Goal: Task Accomplishment & Management: Use online tool/utility

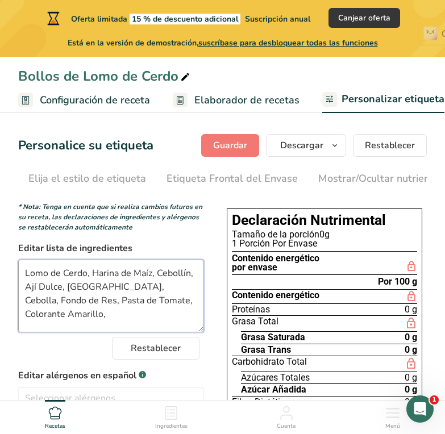
click at [190, 311] on textarea "Lomo de Cerdo, Harina de Maíz, Cebollín, Ají Dulce, [GEOGRAPHIC_DATA], Cebolla,…" at bounding box center [111, 295] width 186 height 73
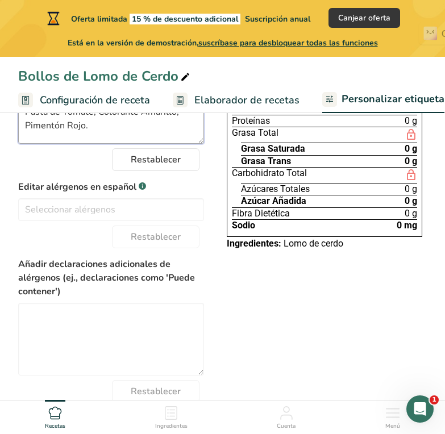
scroll to position [188, 0]
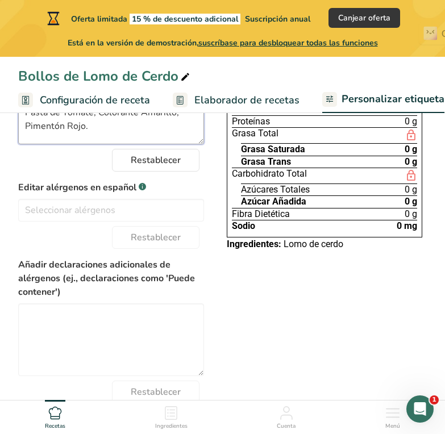
type textarea "Lomo de Cerdo, Harina de Maíz, Cebollín, Ají Dulce, Ajo, Cebolla, Fondo de Res,…"
click at [367, 329] on div "Elija su estilo de etiqueta Etiqueta estándar mexicana (Español) [GEOGRAPHIC_DA…" at bounding box center [222, 224] width 408 height 430
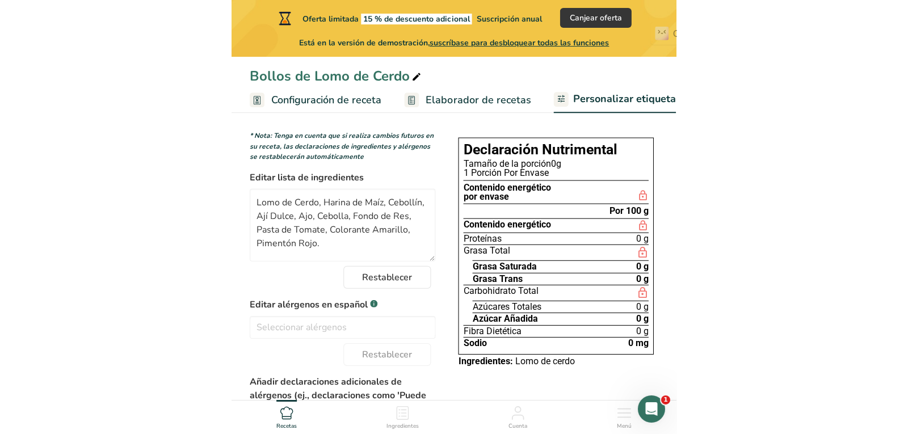
scroll to position [68, 0]
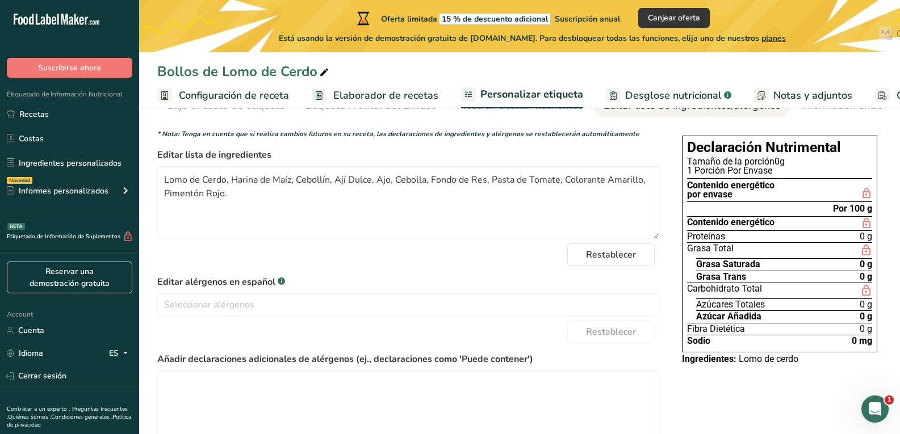
click at [444, 93] on span "Desglose nutricional" at bounding box center [673, 95] width 97 height 15
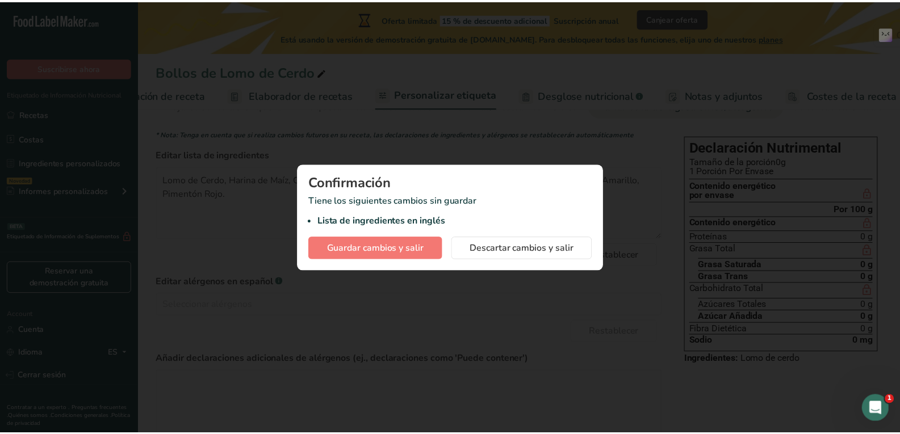
scroll to position [0, 91]
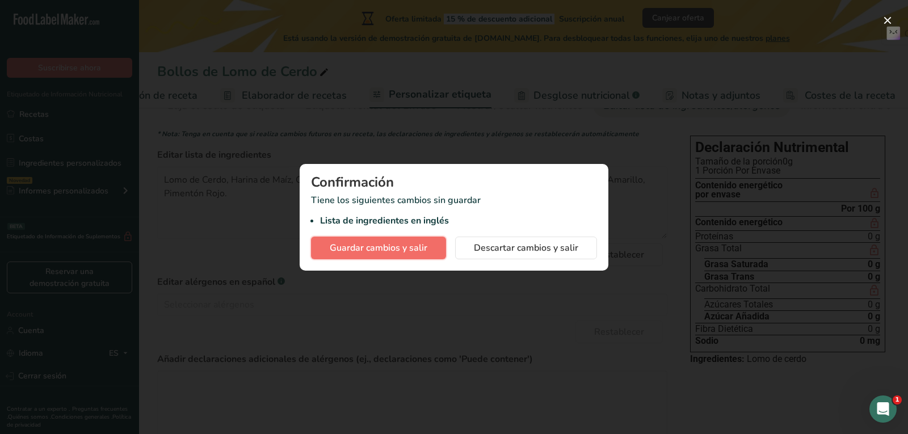
click at [387, 258] on button "Guardar cambios y salir" at bounding box center [378, 248] width 135 height 23
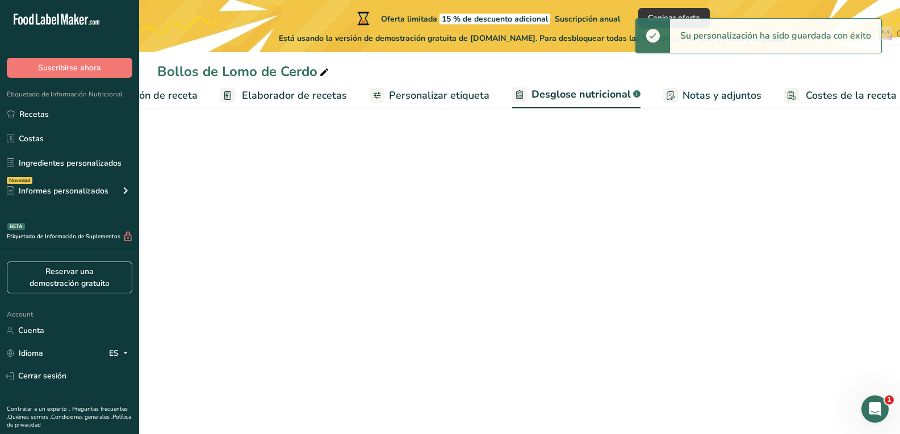
select select "Calories"
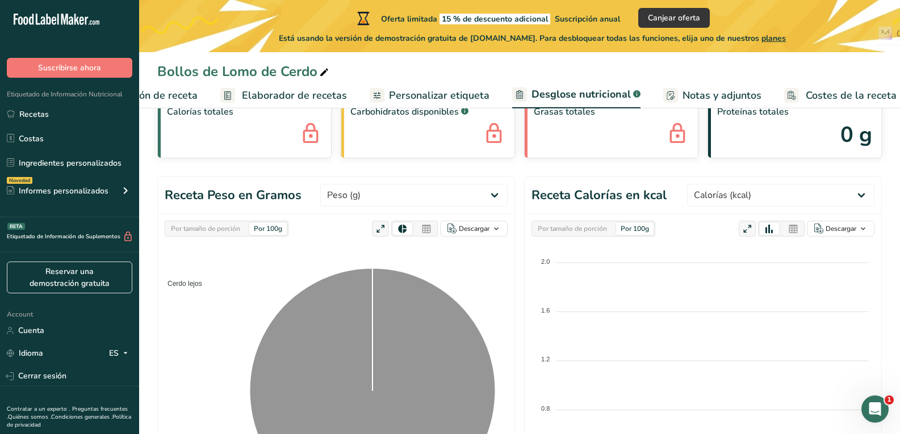
click at [433, 95] on span "Personalizar etiqueta" at bounding box center [439, 95] width 100 height 15
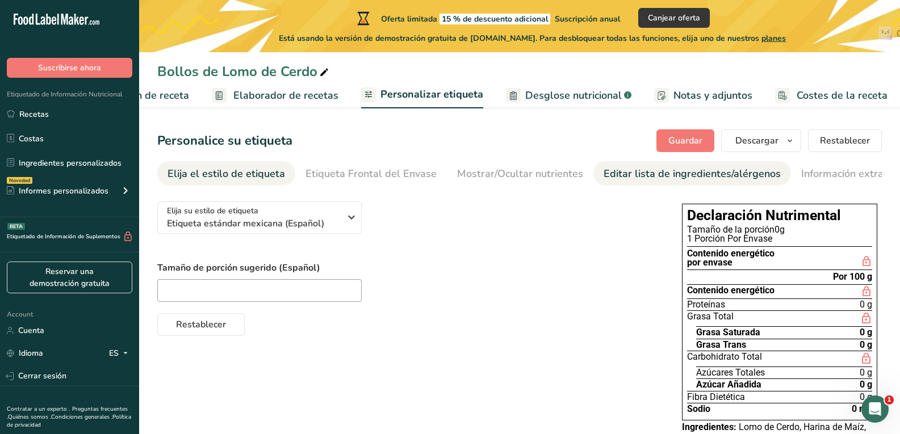
click at [444, 177] on div "Editar lista de ingredientes/alérgenos" at bounding box center [692, 173] width 177 height 15
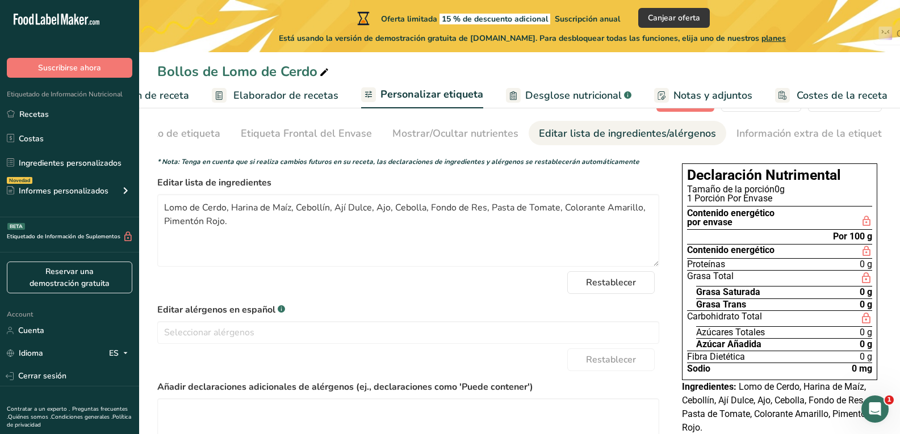
scroll to position [39, 0]
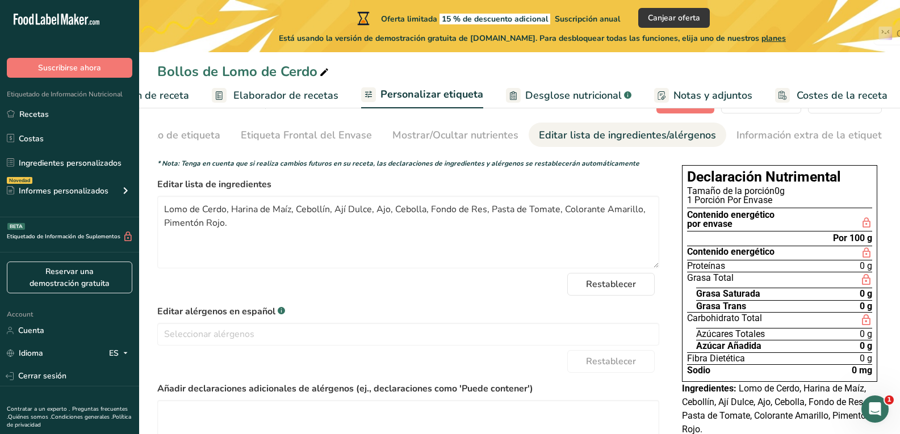
click at [166, 91] on span "Configuración de receta" at bounding box center [134, 95] width 110 height 15
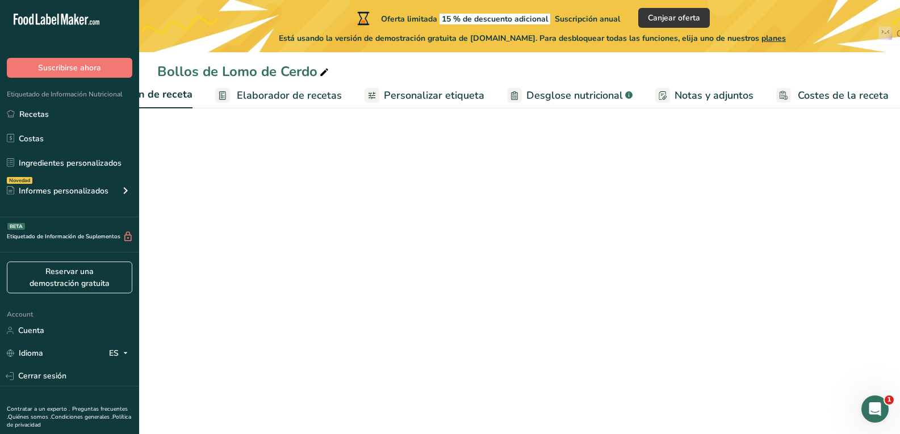
scroll to position [0, 4]
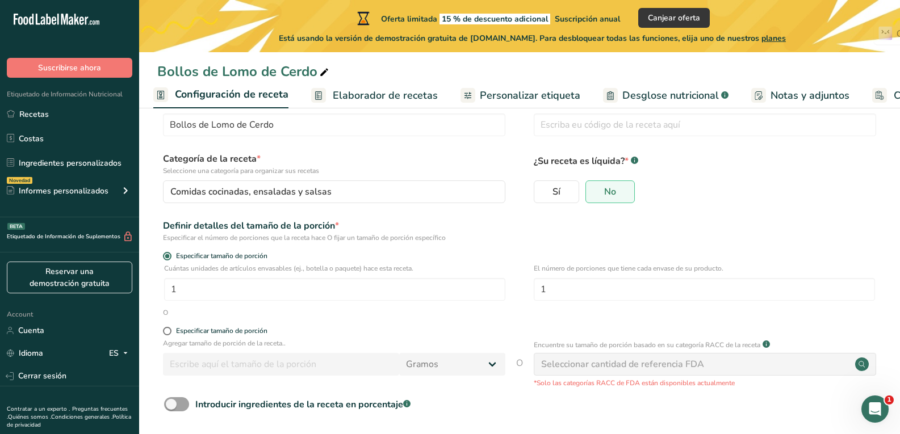
click at [397, 96] on span "Elaborador de recetas" at bounding box center [385, 95] width 105 height 15
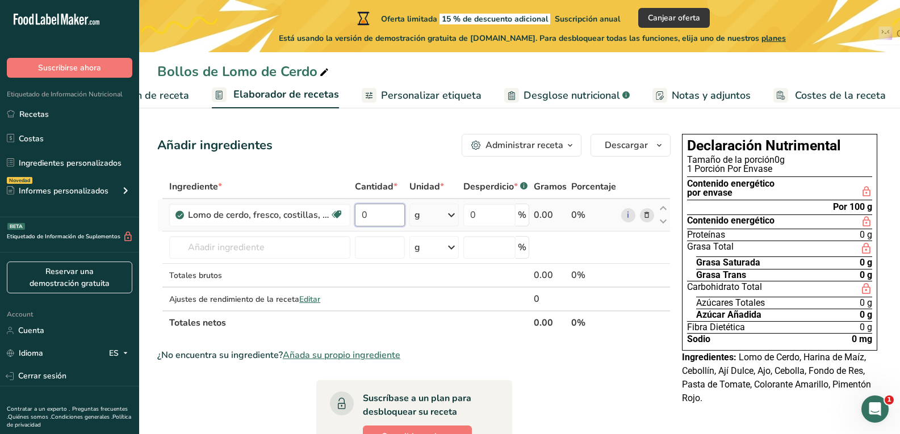
click at [378, 217] on input "0" at bounding box center [379, 215] width 49 height 23
type input "1"
type input "0"
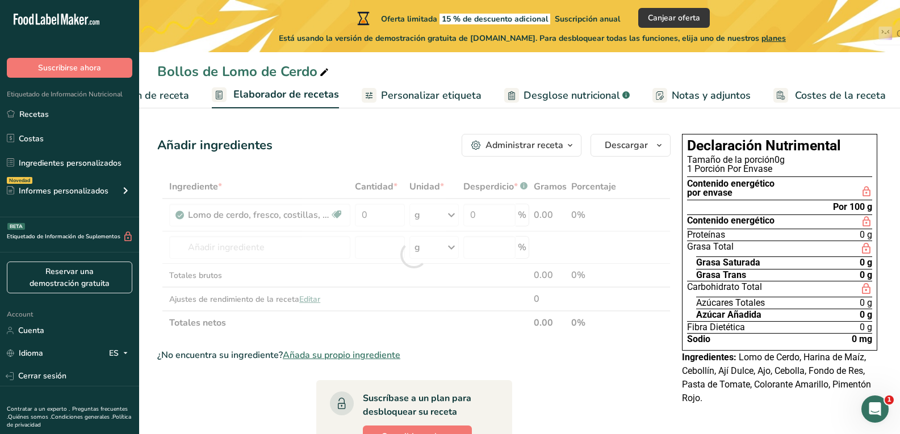
click at [444, 150] on div "Administrar receta" at bounding box center [524, 146] width 78 height 14
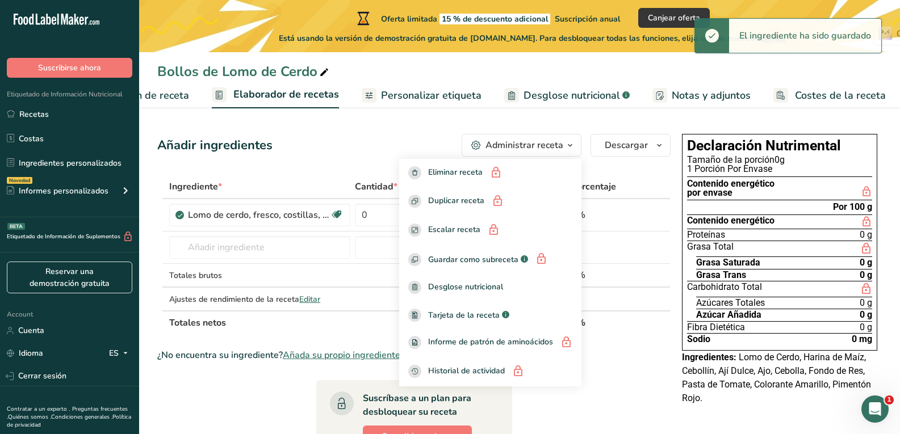
click at [444, 150] on div "Administrar receta" at bounding box center [524, 146] width 78 height 14
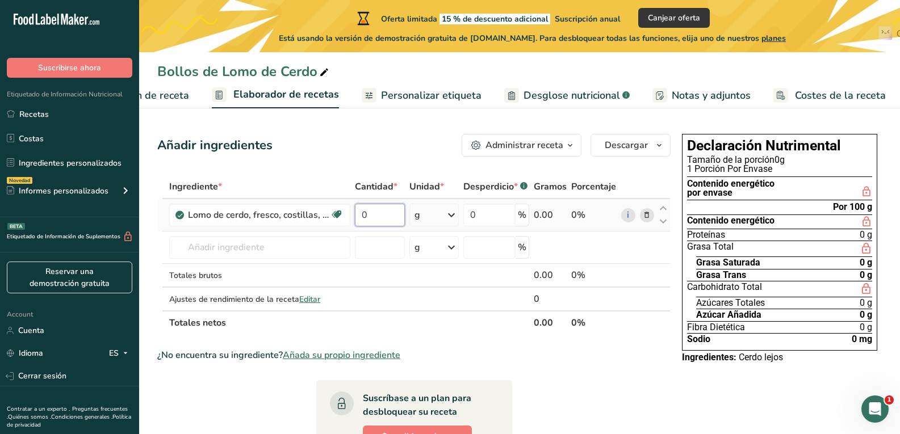
click at [391, 208] on input "0" at bounding box center [379, 215] width 49 height 23
type input "150"
click at [401, 150] on div "Añadir ingredientes Administrar receta Eliminar receta Duplicar receta Escalar …" at bounding box center [413, 145] width 513 height 23
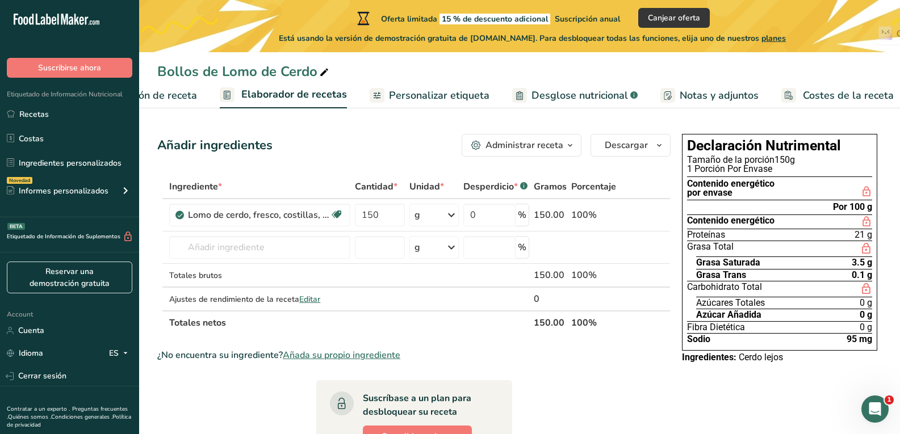
scroll to position [0, 100]
click at [444, 151] on div "Administrar receta" at bounding box center [524, 146] width 78 height 14
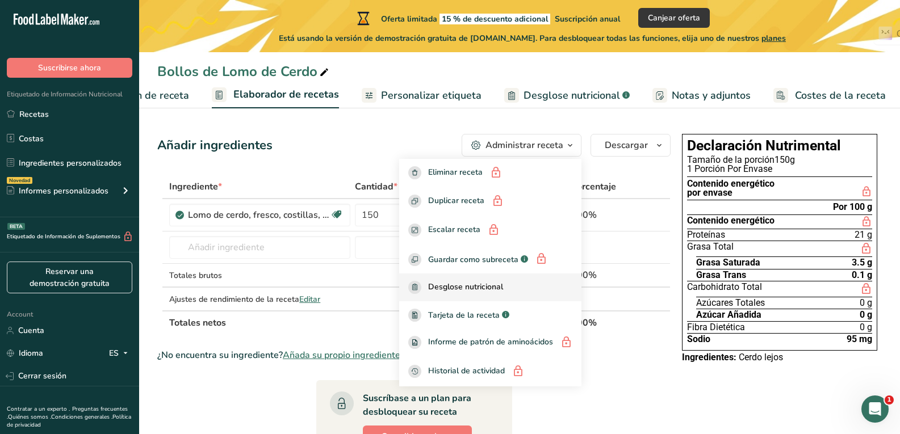
click at [444, 288] on div "Desglose nutricional" at bounding box center [490, 287] width 164 height 13
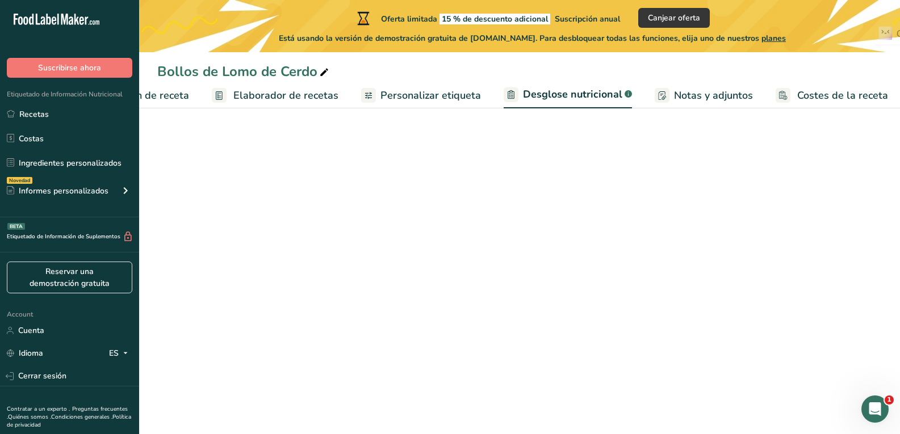
select select "Calories"
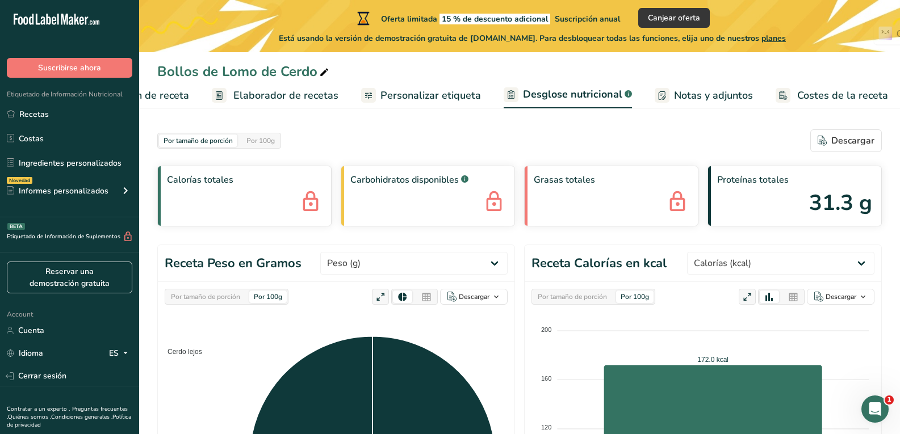
click at [444, 90] on span "Notas y adjuntos" at bounding box center [713, 95] width 79 height 15
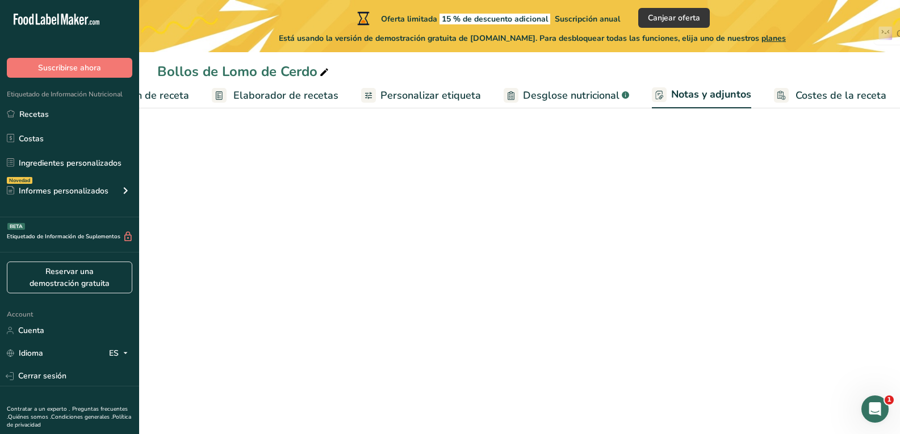
scroll to position [0, 99]
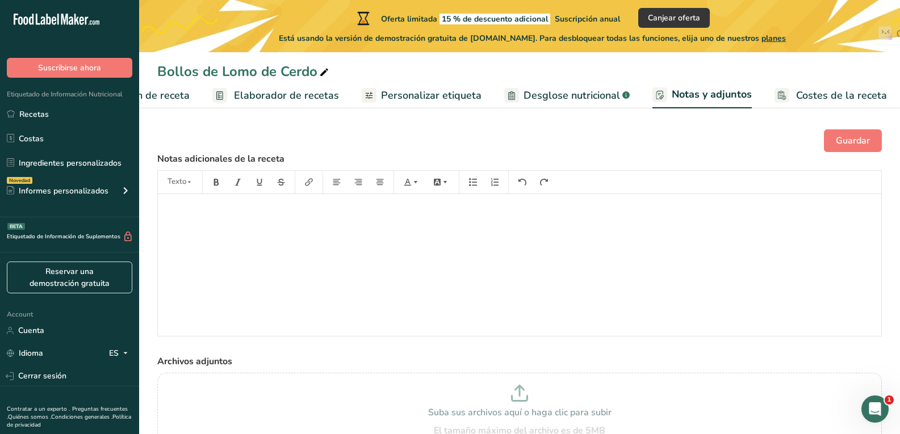
click at [444, 95] on span "Costes de la receta" at bounding box center [841, 95] width 91 height 15
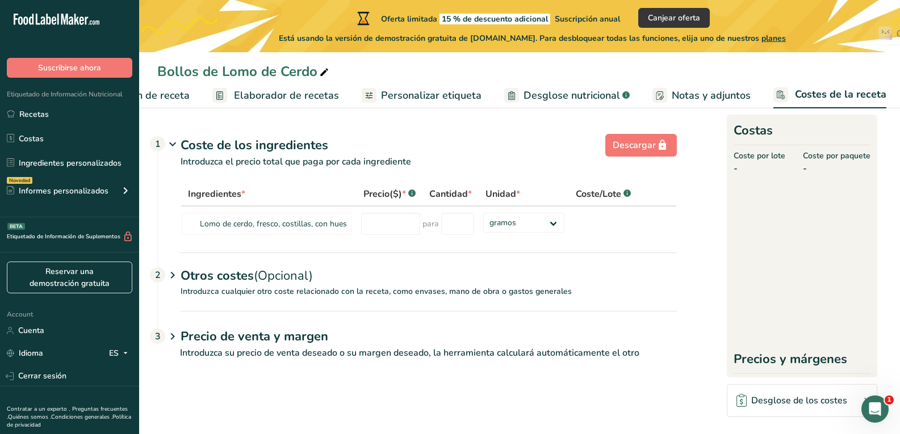
click at [318, 108] on link "Elaborador de recetas" at bounding box center [275, 96] width 127 height 26
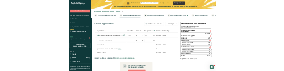
scroll to position [0, 2]
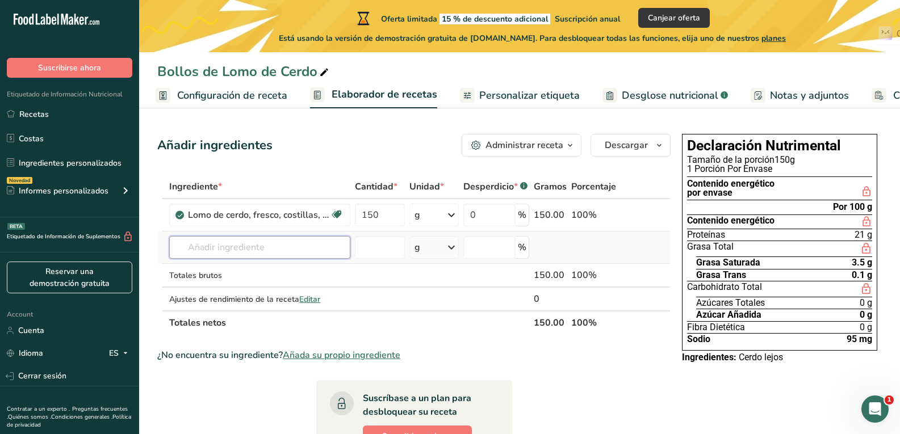
click at [290, 249] on input "text" at bounding box center [259, 247] width 181 height 23
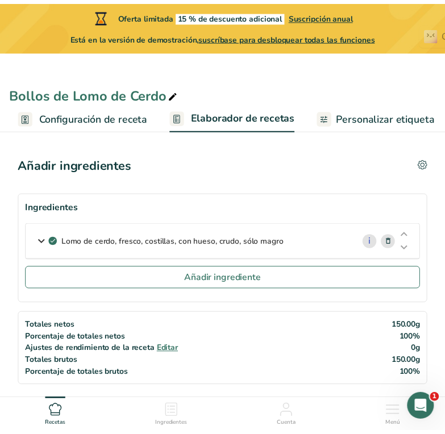
scroll to position [0, 0]
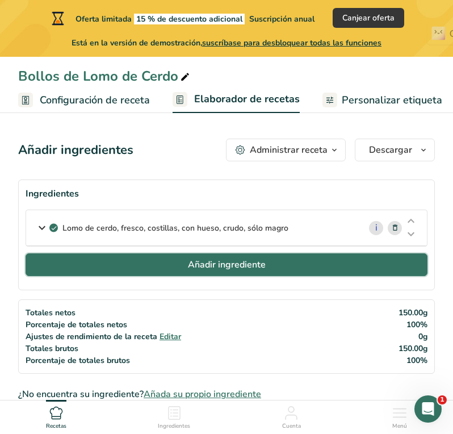
click at [258, 261] on span "Añadir ingrediente" at bounding box center [227, 265] width 78 height 14
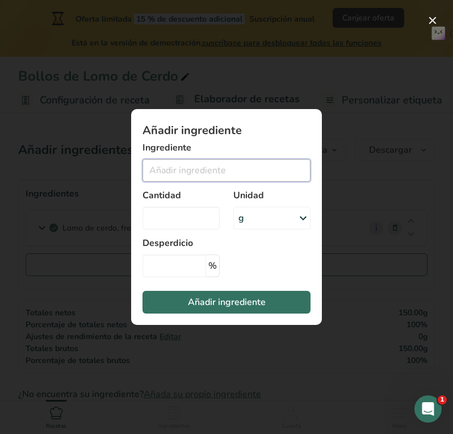
click at [187, 173] on input "Add ingredient modal" at bounding box center [227, 170] width 168 height 23
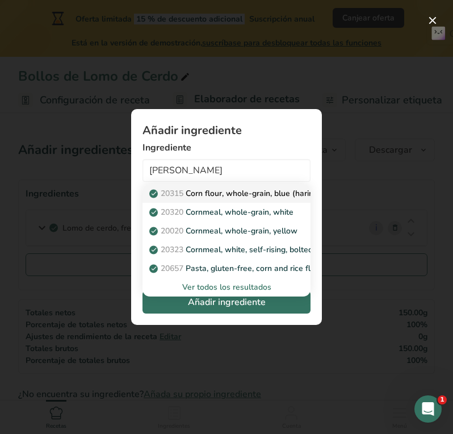
click at [202, 198] on p "20315 Corn flour, whole-grain, blue (harina de maiz morado)" at bounding box center [267, 193] width 230 height 12
type input "Corn flour, whole-grain, blue (harina de maiz morado)"
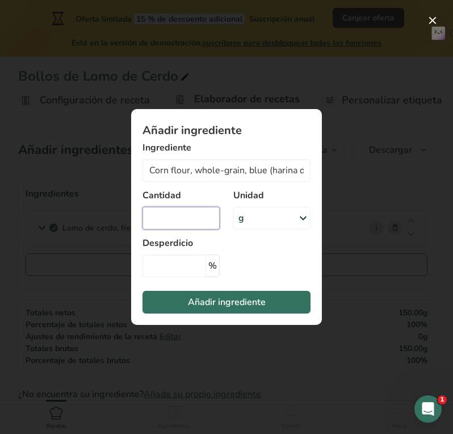
click at [185, 217] on input "Add ingredient modal" at bounding box center [181, 218] width 77 height 23
click at [162, 218] on input "Add ingredient modal" at bounding box center [181, 218] width 77 height 23
type input "1"
click at [307, 217] on icon "Add ingredient modal" at bounding box center [303, 218] width 14 height 20
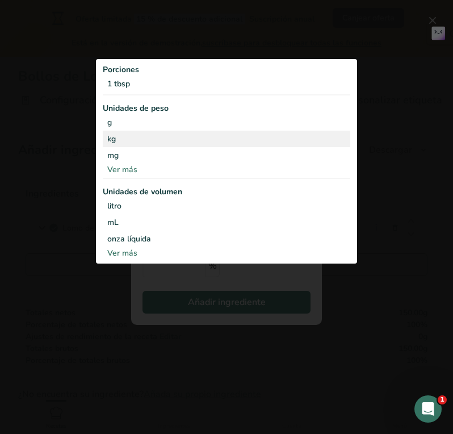
click at [271, 135] on div "kg" at bounding box center [227, 139] width 248 height 16
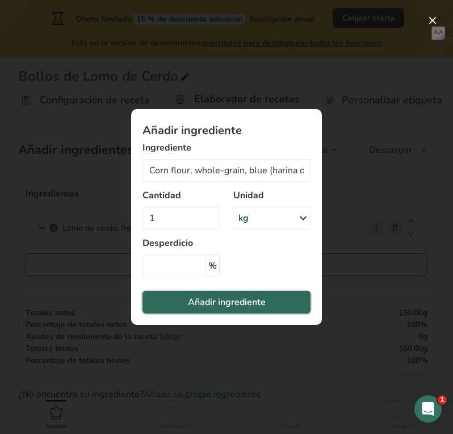
click at [256, 301] on span "Añadir ingrediente" at bounding box center [227, 302] width 78 height 14
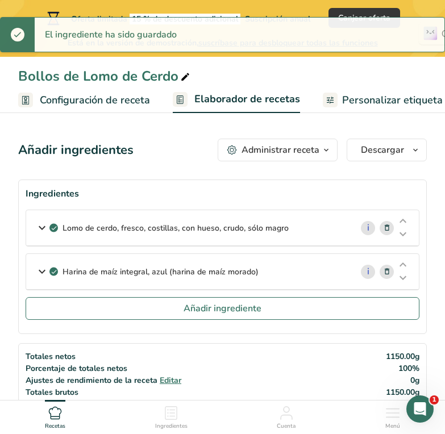
click at [303, 216] on div "Lomo de cerdo, fresco, costillas, con hueso, crudo, sólo magro" at bounding box center [188, 227] width 325 height 35
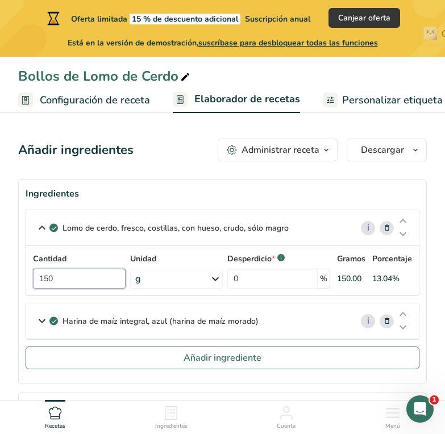
click at [93, 271] on input "150" at bounding box center [79, 279] width 93 height 20
type input "1"
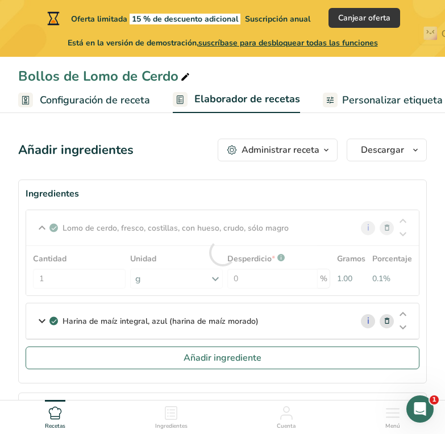
click at [158, 278] on div "Cantidad 1 Unidad g Porciones 4 oz 1 ribs Unidades de peso g kg mg Ver más Unid…" at bounding box center [222, 271] width 379 height 36
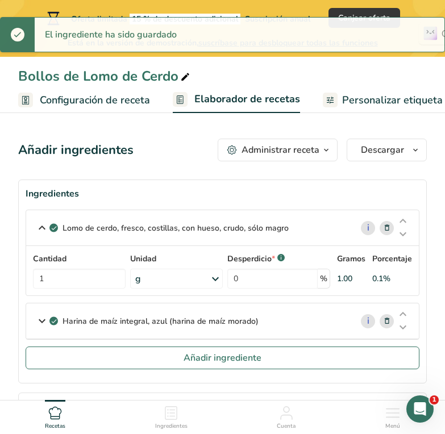
click at [158, 278] on div "g" at bounding box center [176, 279] width 93 height 20
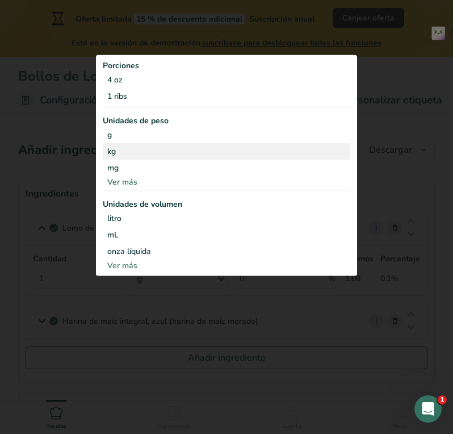
click at [137, 147] on div "kg" at bounding box center [227, 151] width 248 height 16
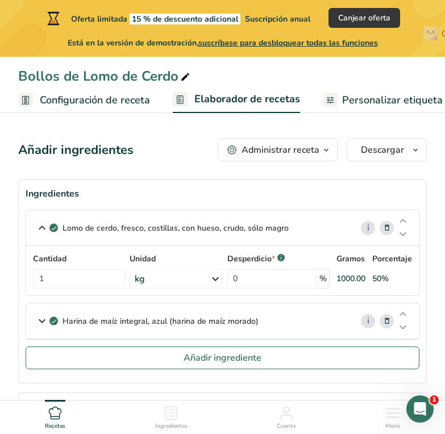
click at [208, 225] on p "Lomo de cerdo, fresco, costillas, con hueso, crudo, sólo magro" at bounding box center [175, 228] width 226 height 12
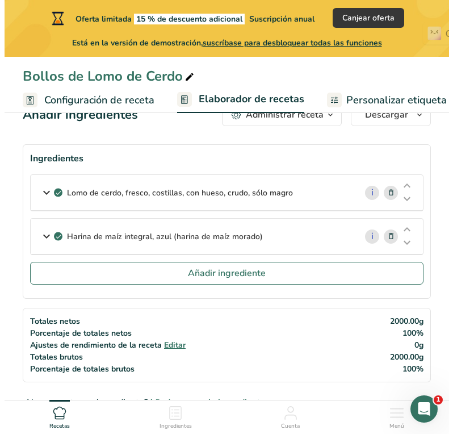
scroll to position [33, 0]
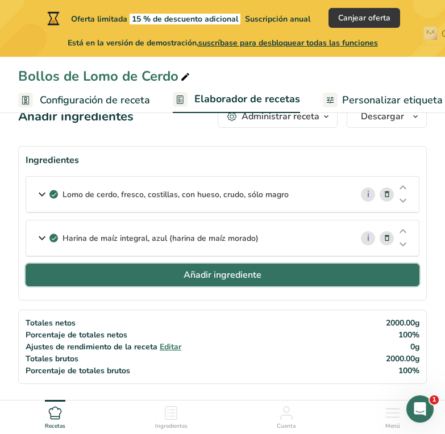
click at [269, 284] on button "Añadir ingrediente" at bounding box center [222, 274] width 393 height 23
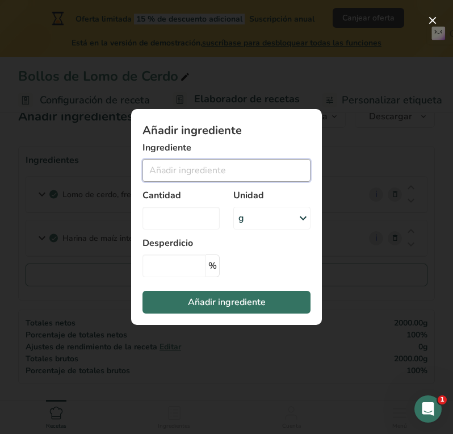
click at [233, 163] on input "Add ingredient modal" at bounding box center [227, 170] width 168 height 23
